Goal: Task Accomplishment & Management: Manage account settings

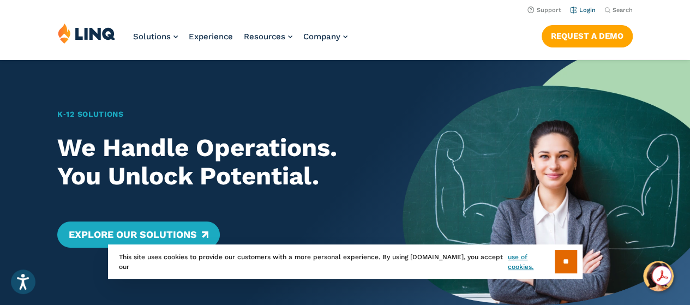
click at [580, 10] on link "Login" at bounding box center [583, 10] width 26 height 7
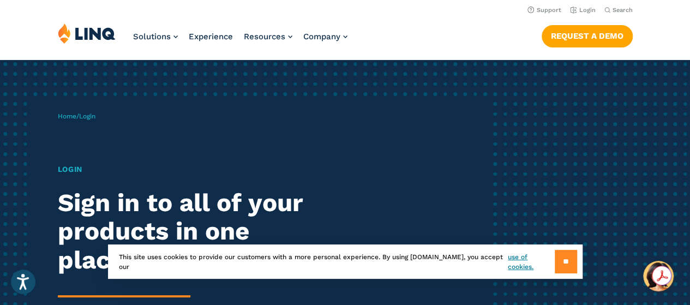
click at [570, 262] on input "**" at bounding box center [566, 261] width 22 height 23
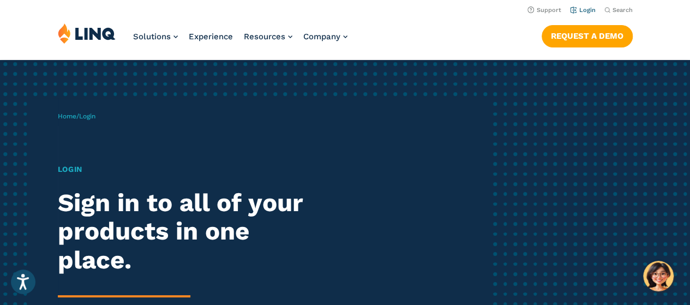
click at [584, 13] on link "Login" at bounding box center [583, 10] width 26 height 7
click at [64, 115] on link "Home" at bounding box center [67, 116] width 19 height 8
